Goal: Information Seeking & Learning: Learn about a topic

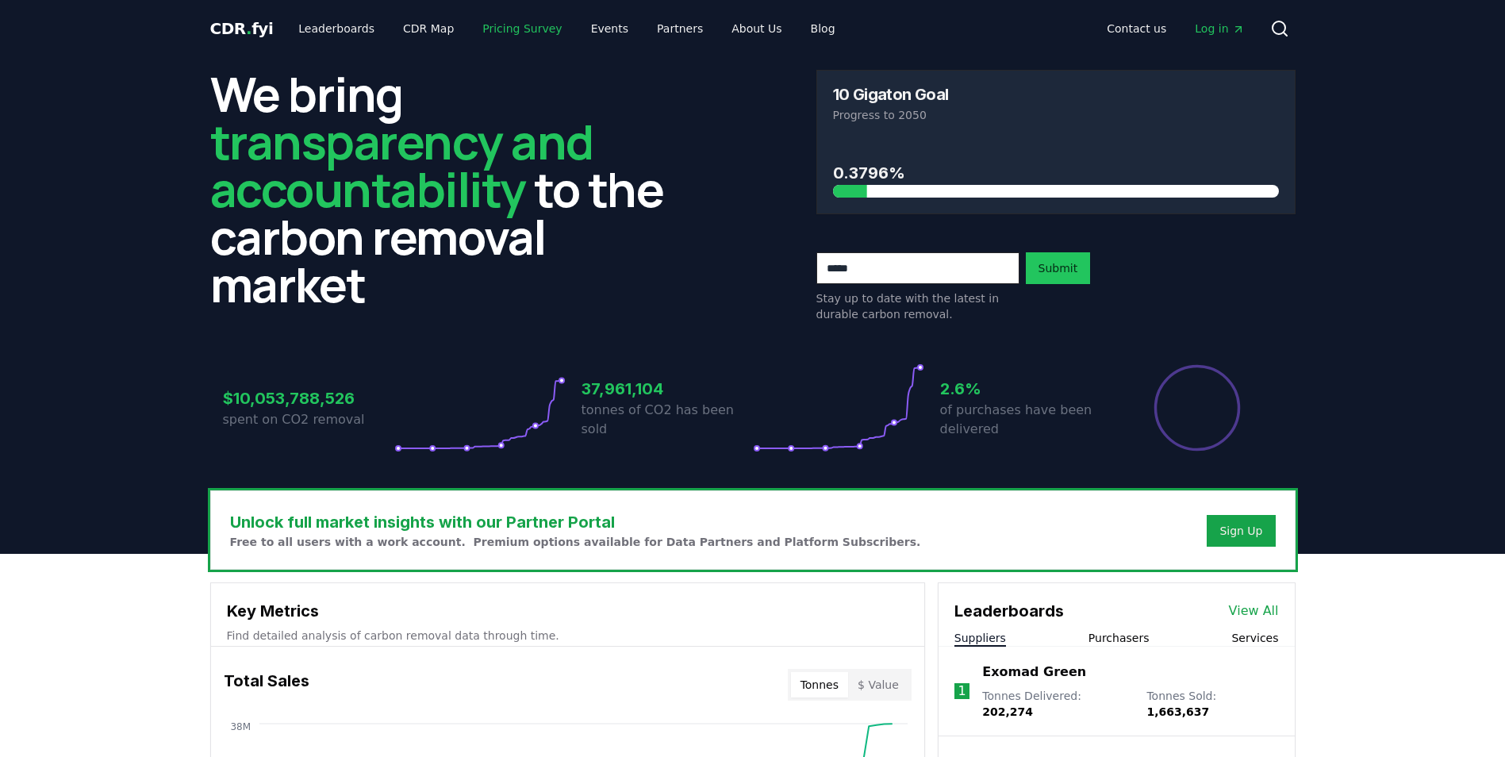
click at [496, 31] on link "Pricing Survey" at bounding box center [522, 28] width 105 height 29
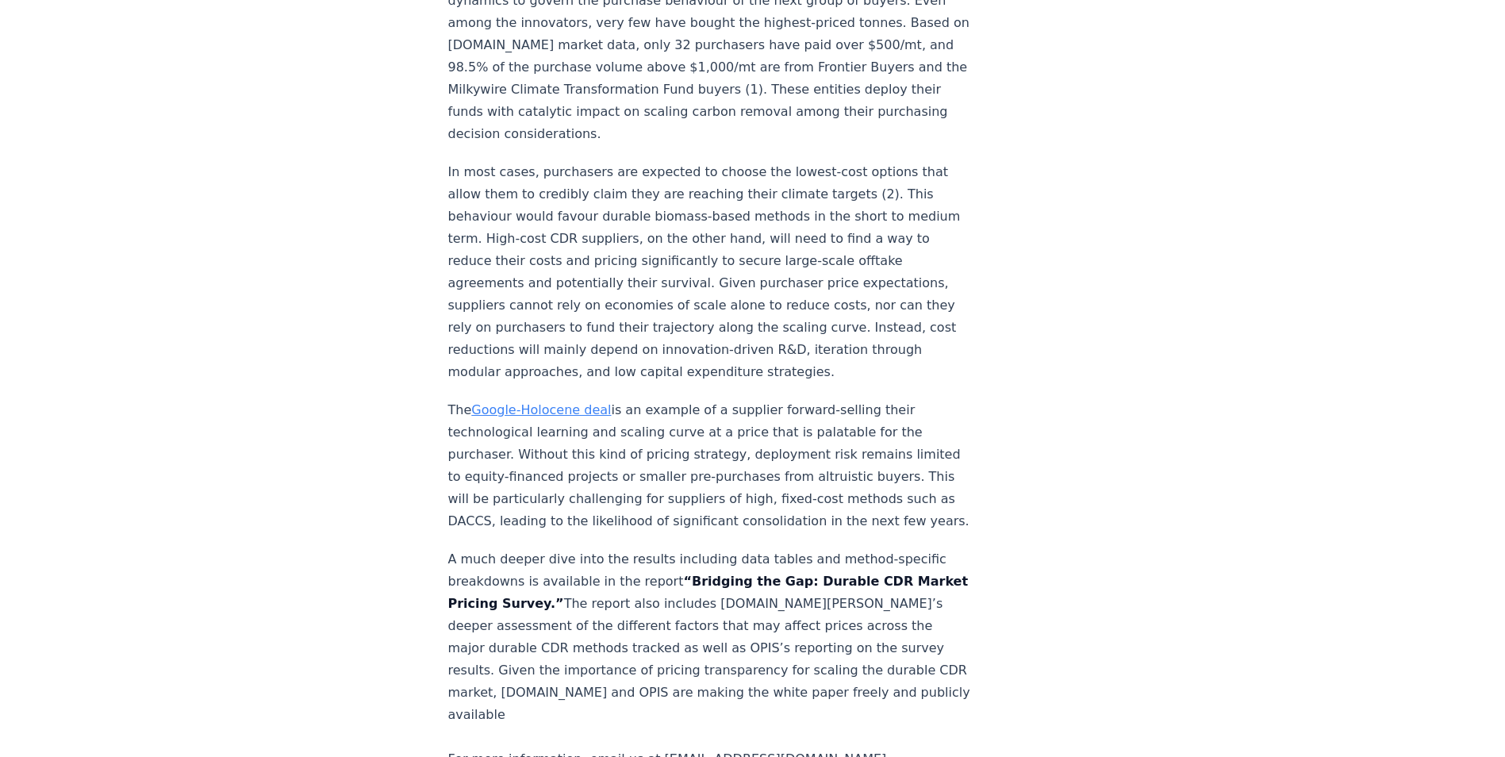
scroll to position [2539, 0]
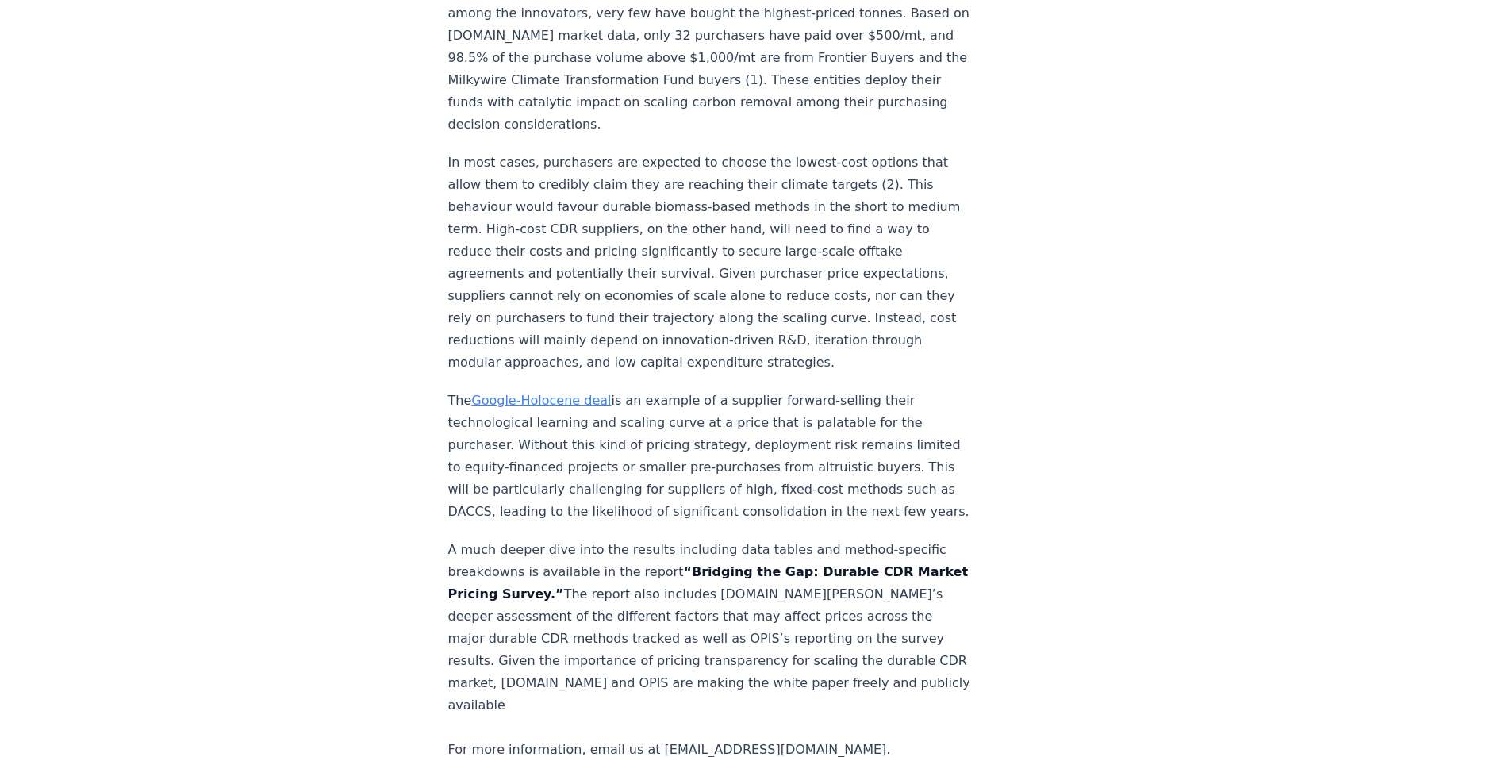
click at [588, 393] on link "Google-Holocene deal" at bounding box center [541, 400] width 140 height 15
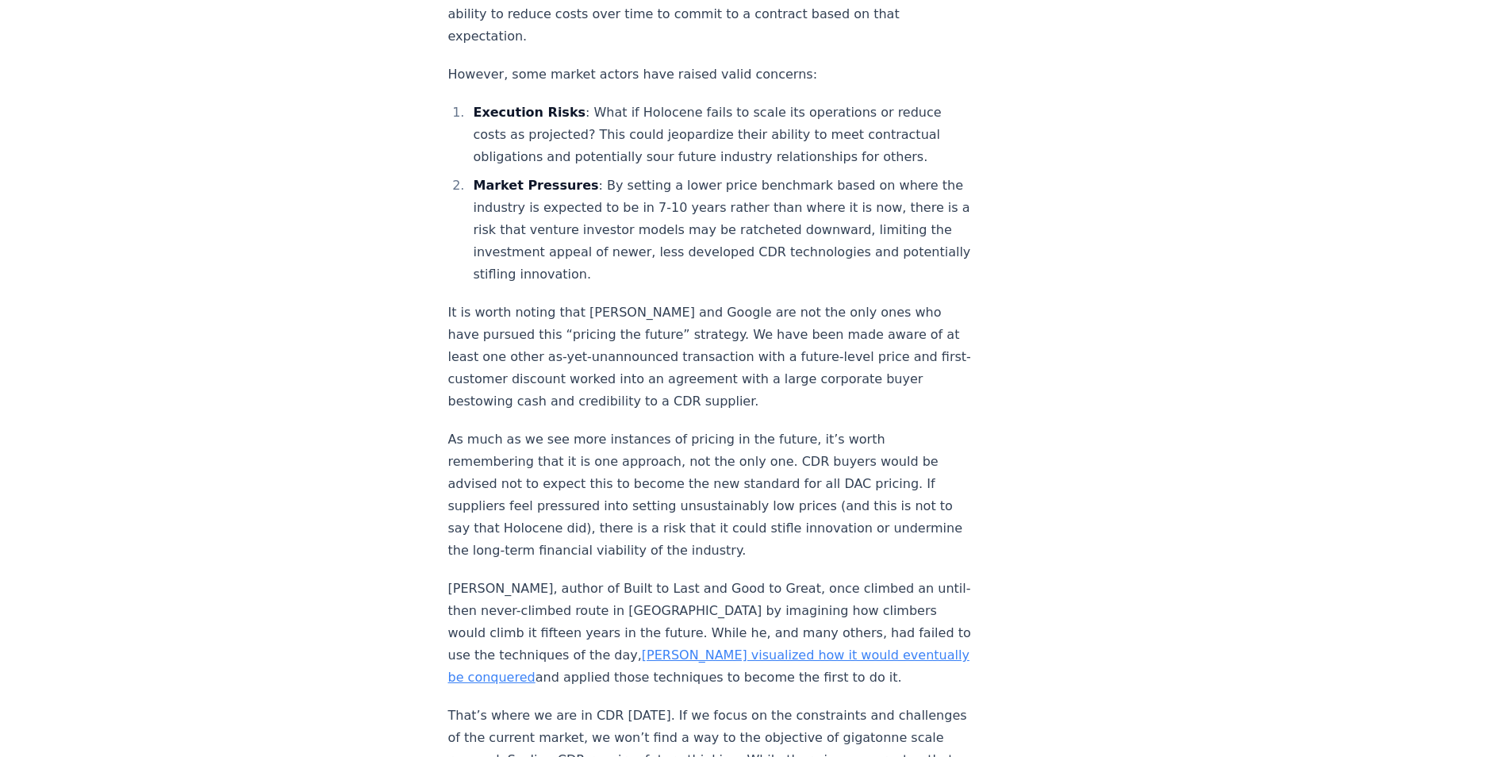
scroll to position [1674, 0]
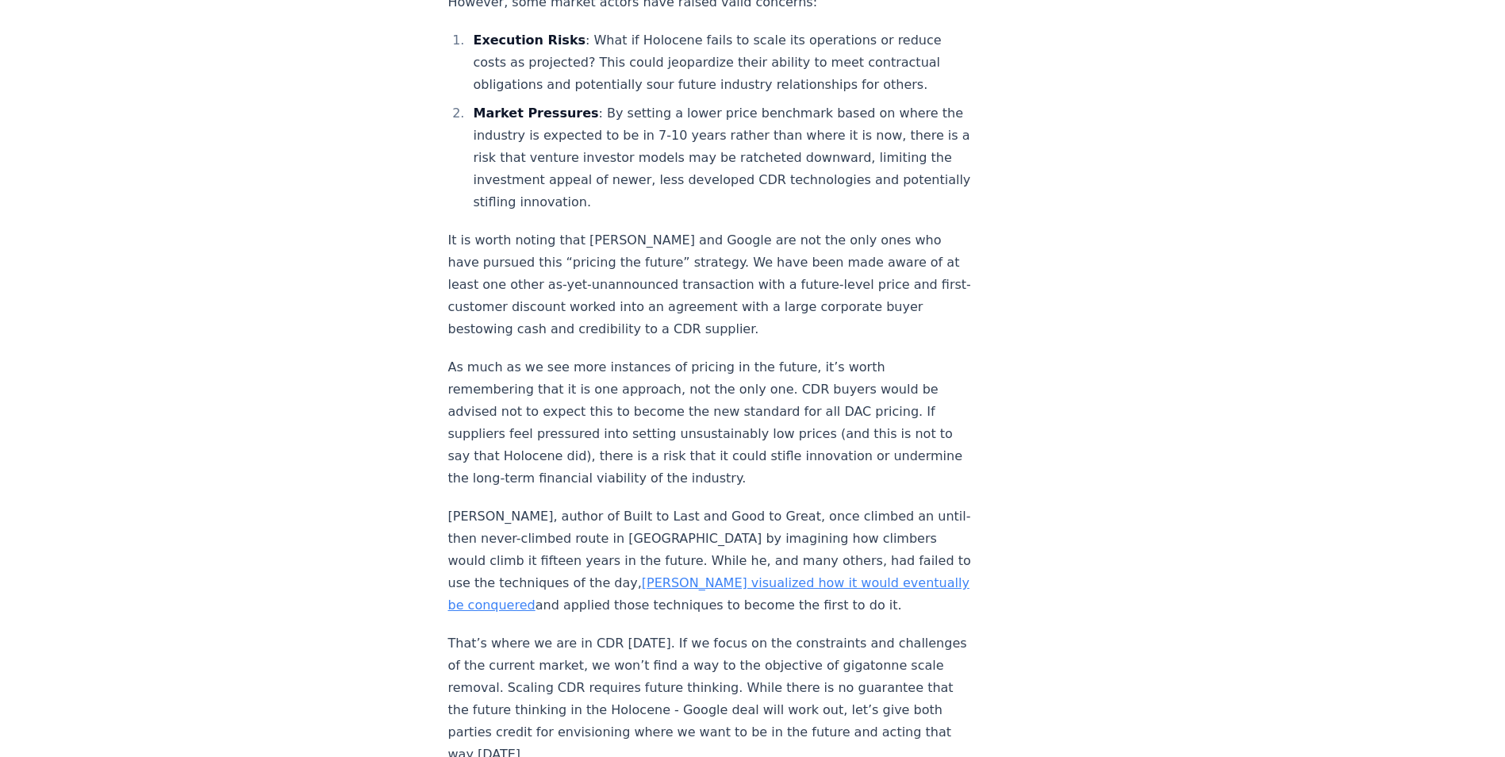
drag, startPoint x: 638, startPoint y: 110, endPoint x: 655, endPoint y: 140, distance: 33.8
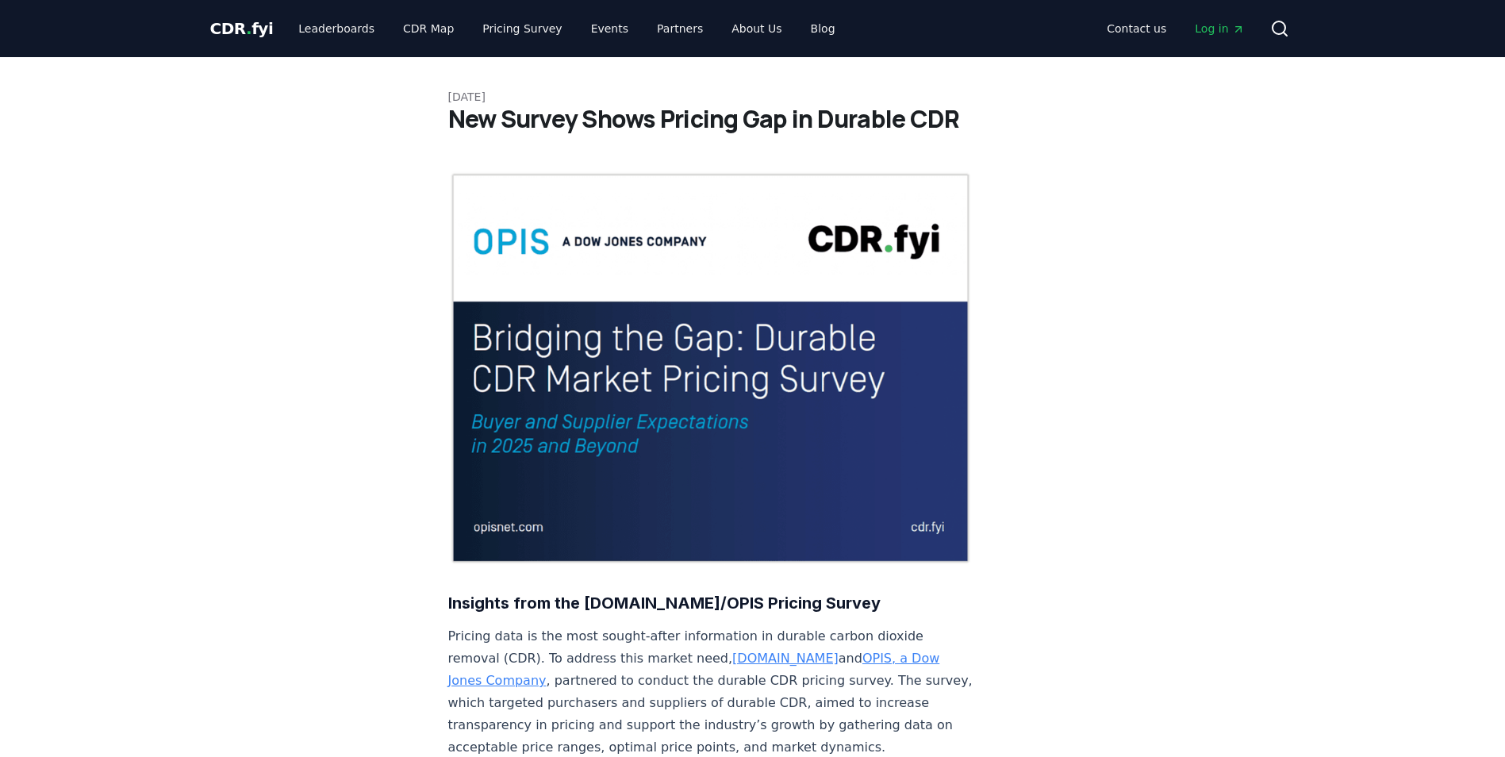
scroll to position [2367, 0]
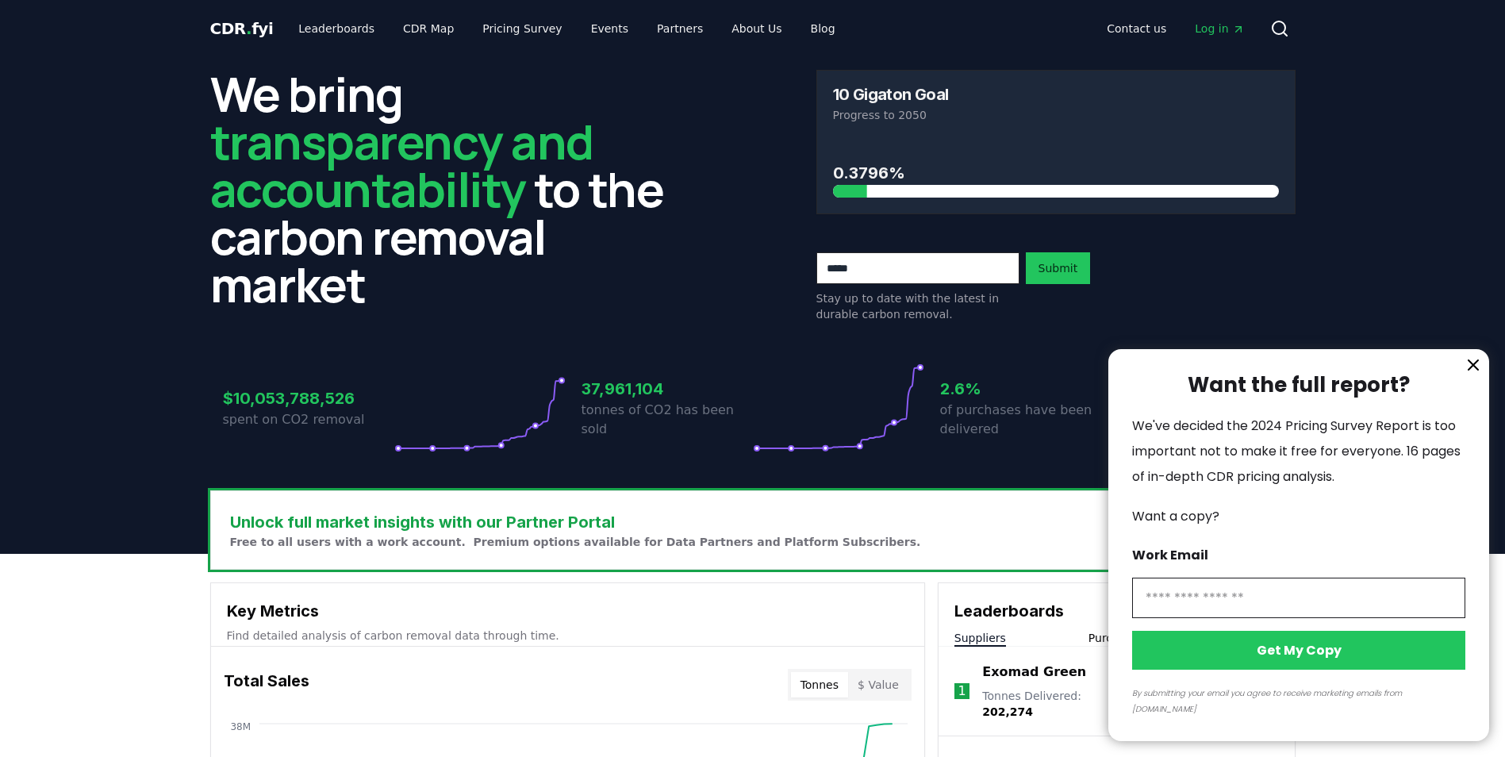
click at [1184, 618] on input "information" at bounding box center [1298, 598] width 333 height 40
click at [1135, 525] on span "Want a copy?" at bounding box center [1175, 516] width 87 height 18
click at [427, 28] on div at bounding box center [752, 378] width 1505 height 757
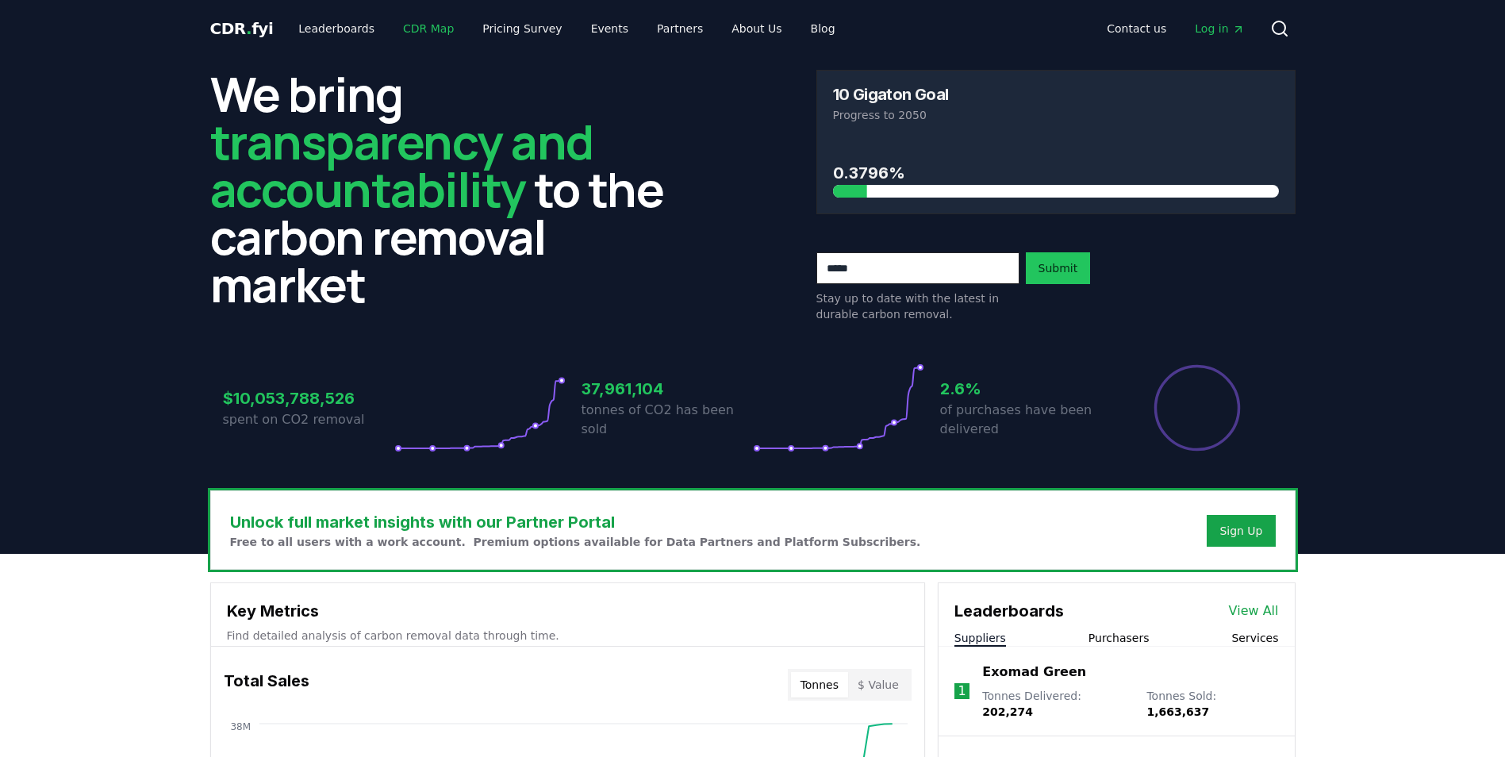
click at [406, 28] on link "CDR Map" at bounding box center [428, 28] width 76 height 29
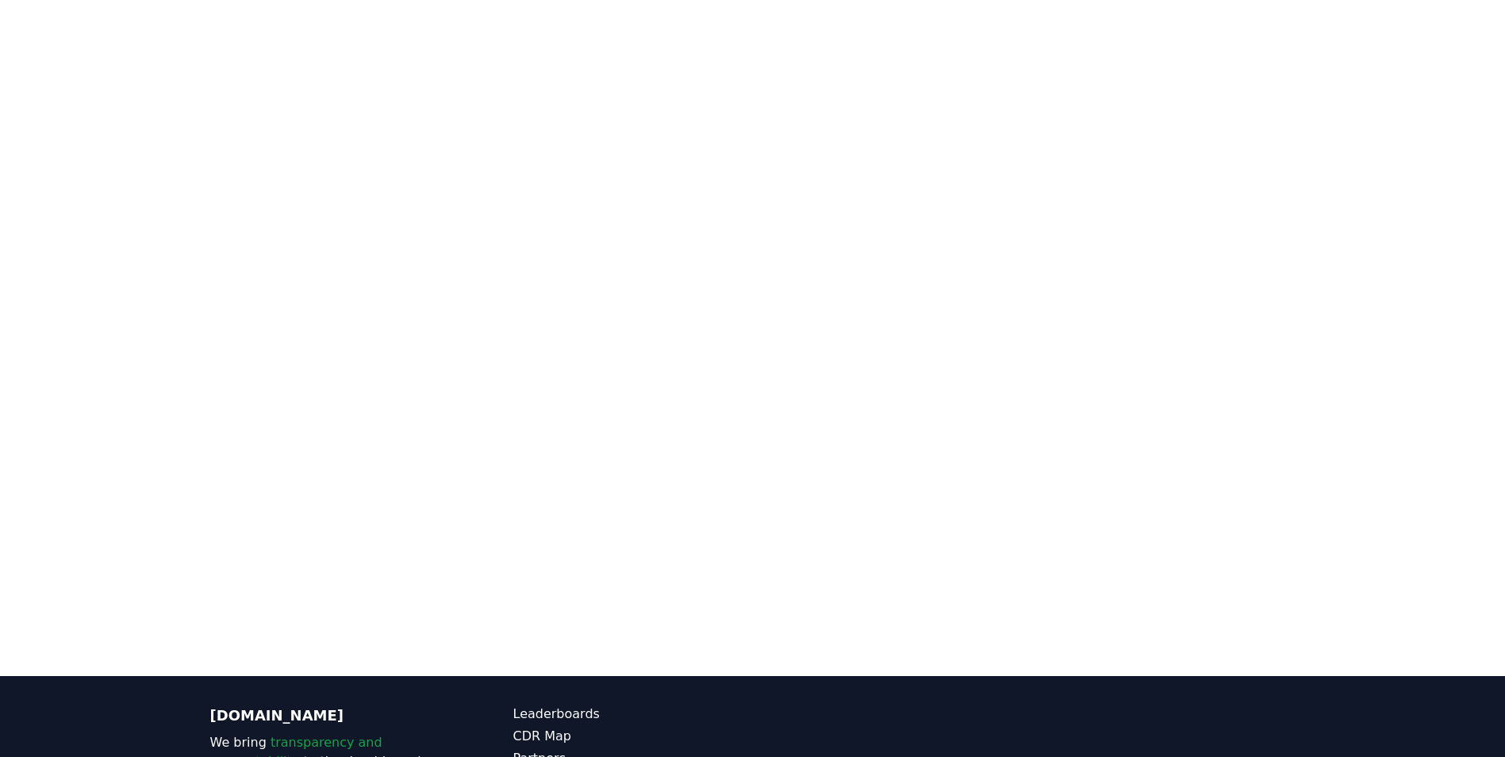
scroll to position [330, 0]
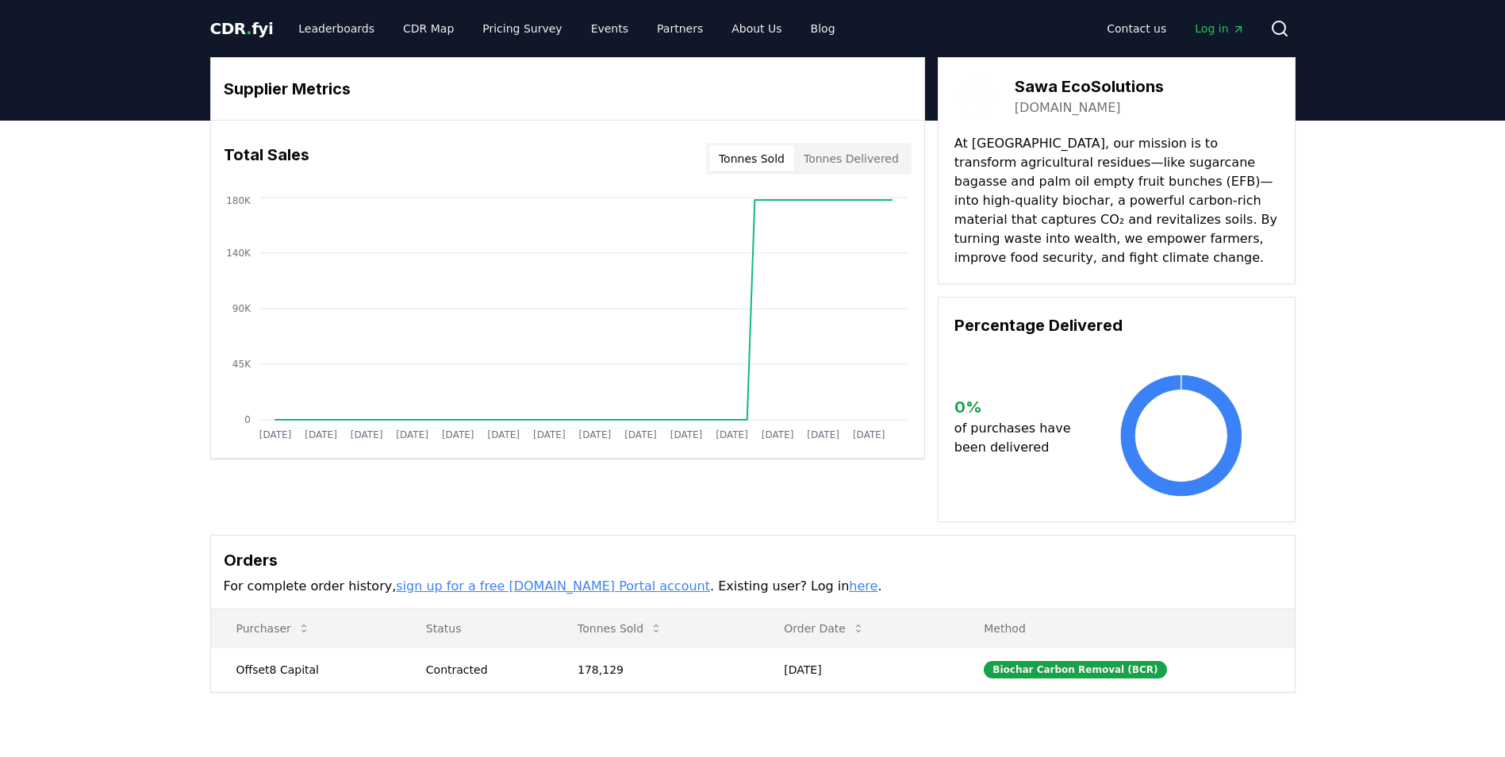
click at [898, 159] on button "Tonnes Delivered" at bounding box center [851, 158] width 114 height 25
click at [793, 156] on button "Tonnes Sold" at bounding box center [751, 158] width 85 height 25
